Goal: Check status: Check status

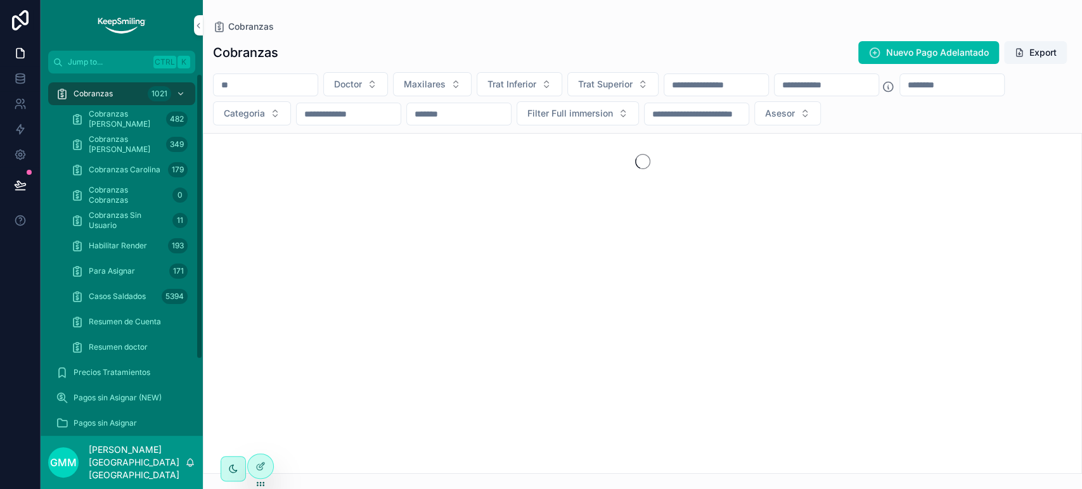
click at [291, 87] on input "scrollable content" at bounding box center [266, 85] width 104 height 18
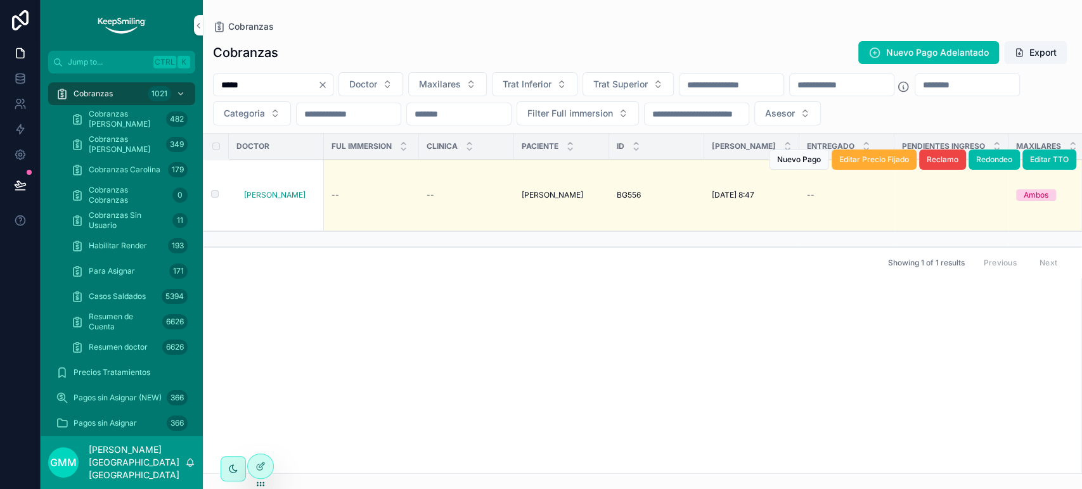
type input "*****"
click at [626, 195] on td "BG556 BG556" at bounding box center [656, 196] width 95 height 72
click at [624, 191] on span "BG556" at bounding box center [629, 195] width 24 height 10
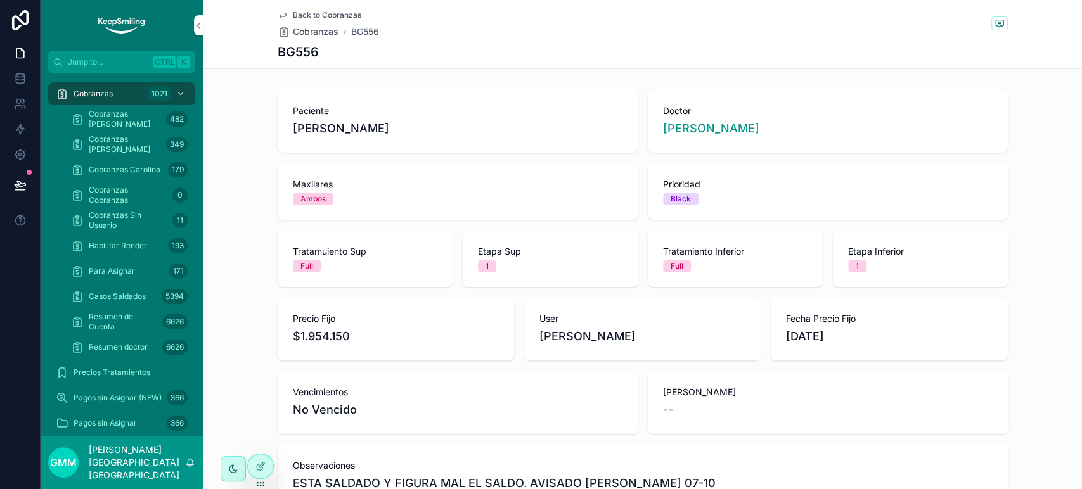
click at [315, 12] on span "Back to Cobranzas" at bounding box center [327, 15] width 68 height 10
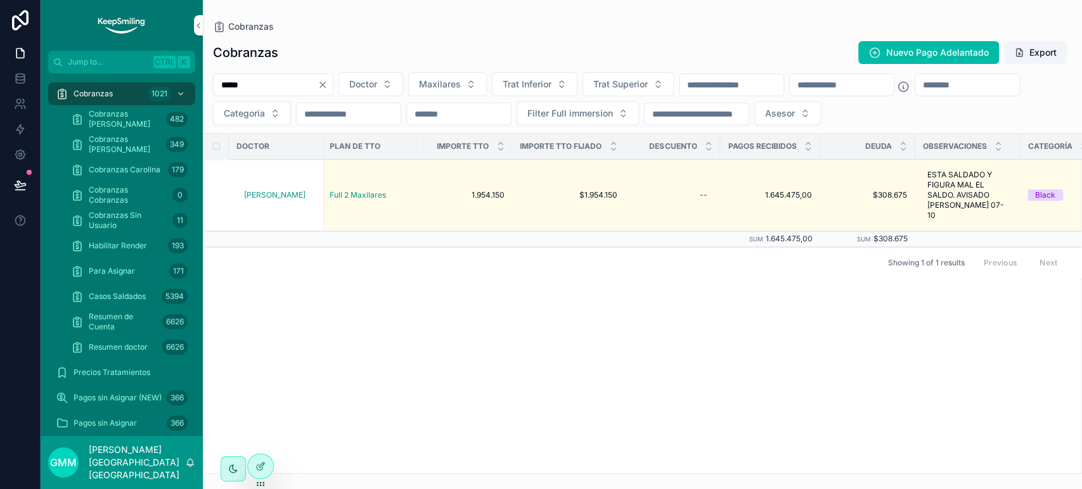
scroll to position [0, 1165]
drag, startPoint x: 473, startPoint y: 407, endPoint x: 475, endPoint y: 394, distance: 13.4
click at [473, 407] on div "Doctor Ful immersion Clinica Paciente ID Fecha Precio Entregado Pendientes ingr…" at bounding box center [642, 304] width 878 height 340
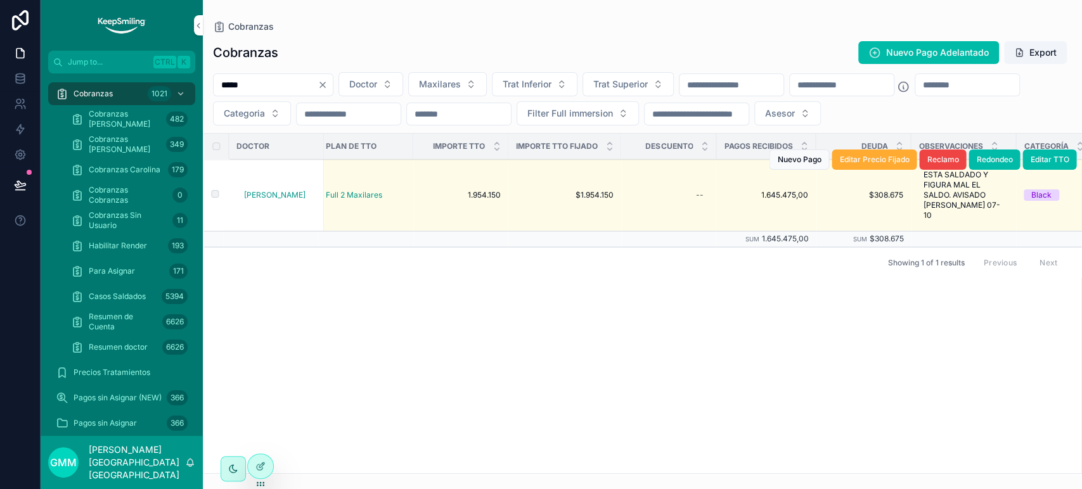
click at [704, 217] on td "--" at bounding box center [668, 196] width 95 height 72
click at [772, 199] on td "1.645.475,00 1.645.475,00" at bounding box center [765, 196] width 99 height 72
click at [488, 190] on span "1.954.150" at bounding box center [461, 195] width 80 height 10
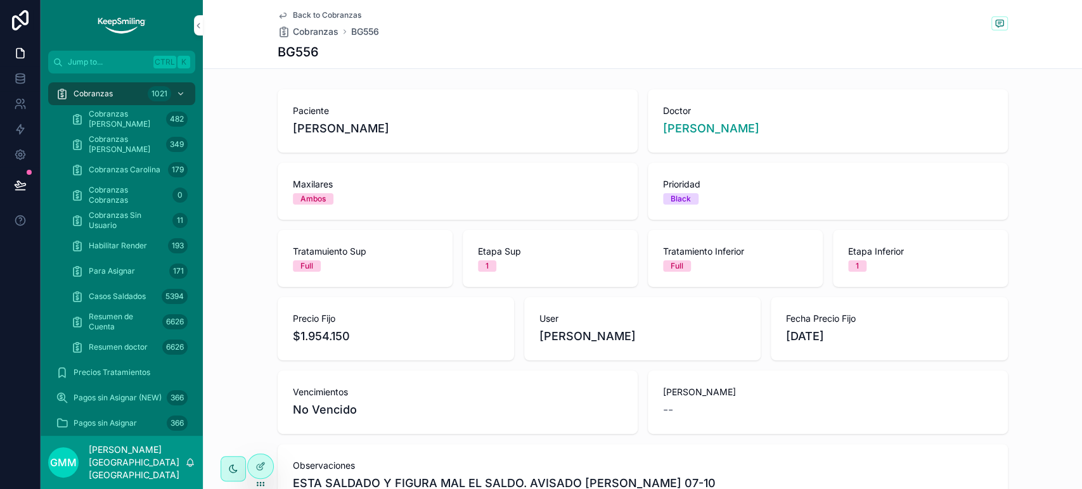
click at [310, 8] on div "Back to Cobranzas Cobranzas BG556 BG556" at bounding box center [643, 34] width 730 height 68
click at [309, 13] on span "Back to Cobranzas" at bounding box center [327, 15] width 68 height 10
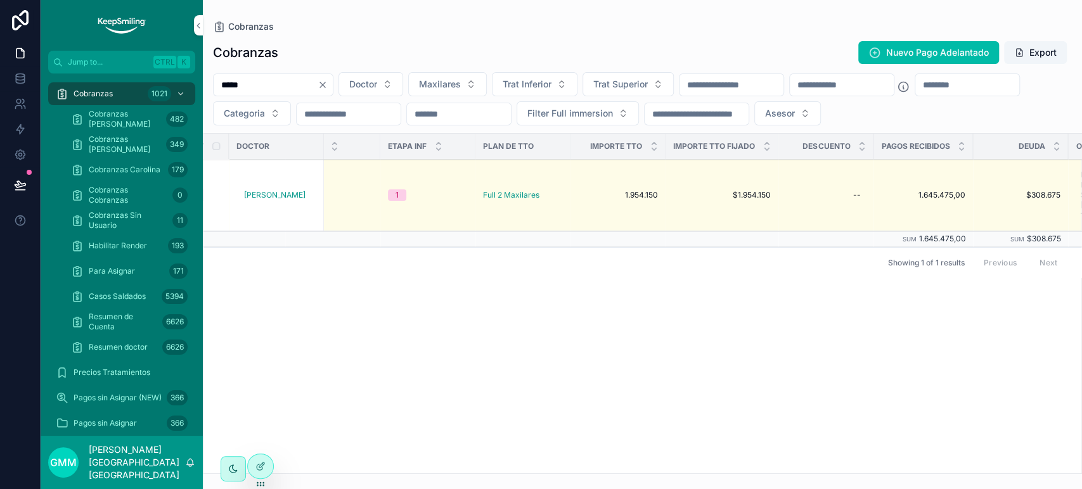
scroll to position [0, 1013]
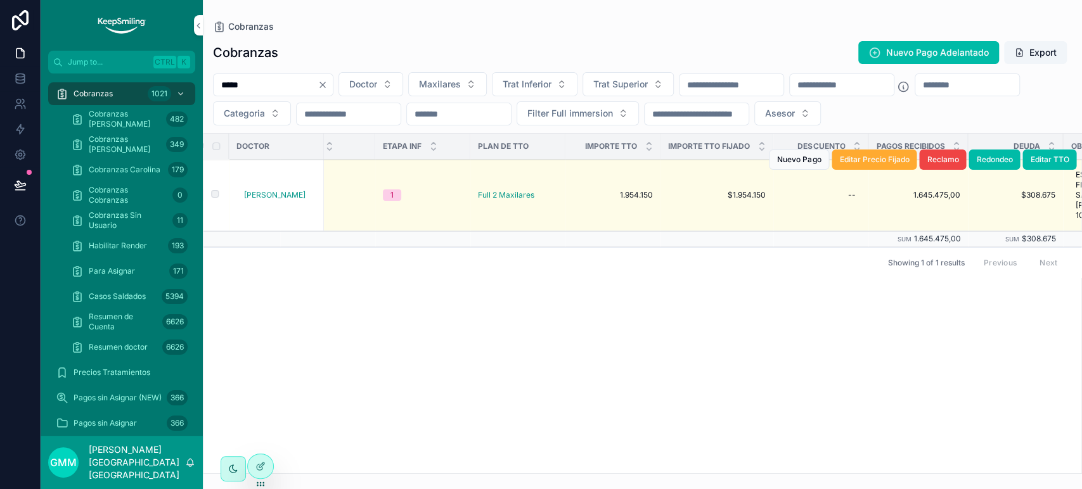
click at [863, 202] on td "--" at bounding box center [820, 196] width 95 height 72
click at [915, 191] on span "1.645.475,00" at bounding box center [918, 195] width 84 height 10
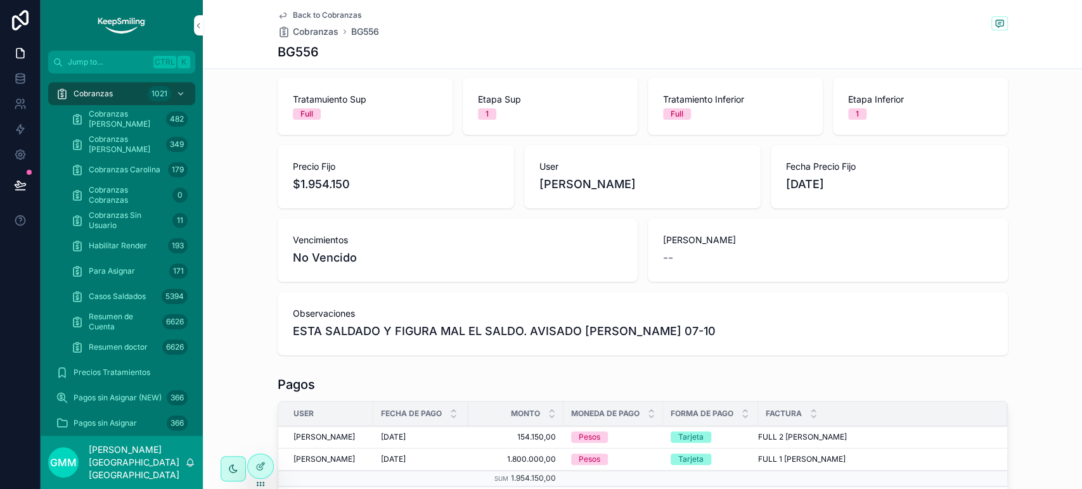
scroll to position [271, 0]
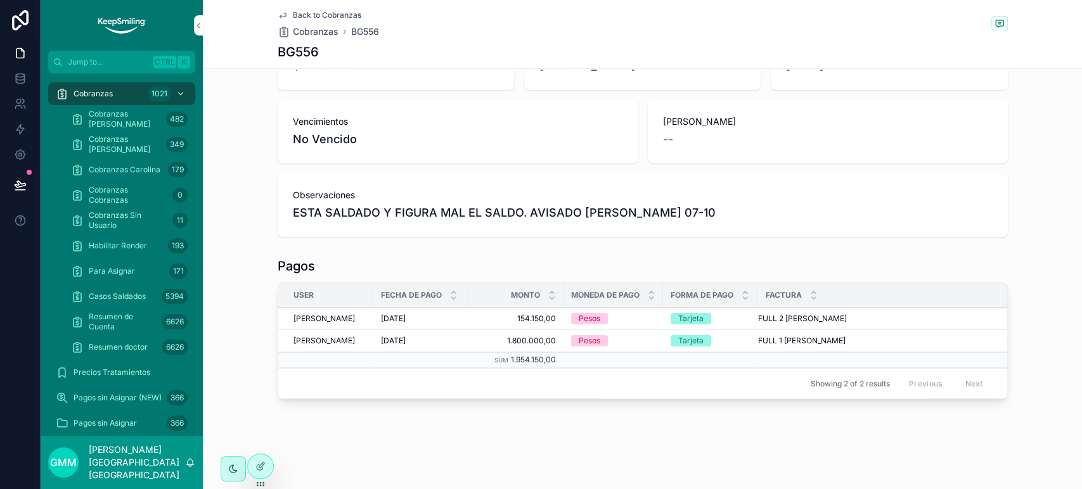
click at [293, 14] on span "Back to Cobranzas" at bounding box center [327, 15] width 68 height 10
